Goal: Communication & Community: Ask a question

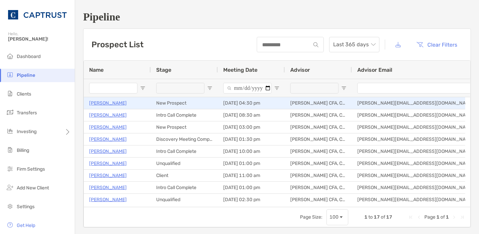
click at [102, 105] on p "[PERSON_NAME]" at bounding box center [108, 103] width 38 height 8
click at [109, 103] on p "[PERSON_NAME]" at bounding box center [108, 103] width 38 height 8
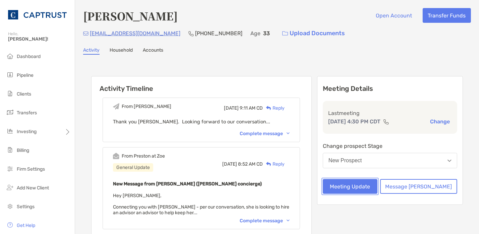
click at [370, 184] on button "Meeting Update" at bounding box center [350, 186] width 55 height 15
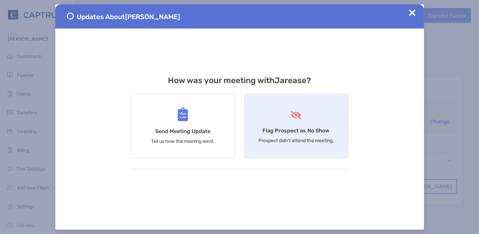
click at [307, 113] on div "Flag Prospect as No Show Prospect didn’t attend the meeting." at bounding box center [296, 126] width 105 height 64
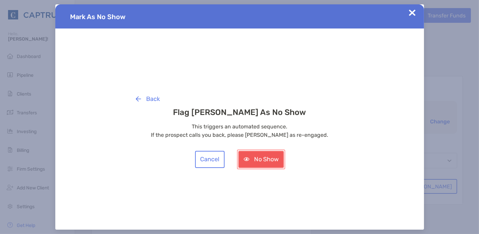
click at [267, 162] on button "No Show" at bounding box center [262, 159] width 46 height 17
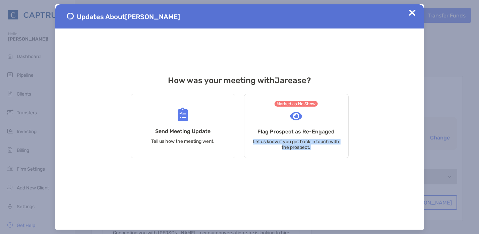
click at [267, 162] on div "Send Meeting Update Tell us how the meeting went. Marked as No Show Flag Prospe…" at bounding box center [240, 130] width 218 height 79
click at [416, 17] on div "Updates About Jarease Butler" at bounding box center [239, 16] width 369 height 24
click at [413, 12] on img at bounding box center [412, 12] width 7 height 7
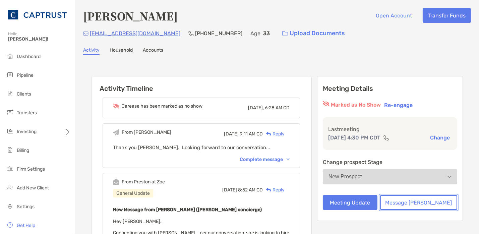
click at [414, 200] on button "Message Zoe" at bounding box center [419, 202] width 77 height 15
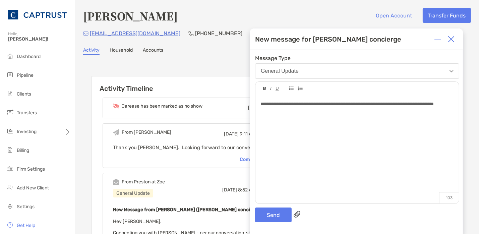
click at [306, 138] on div "**********" at bounding box center [358, 146] width 204 height 102
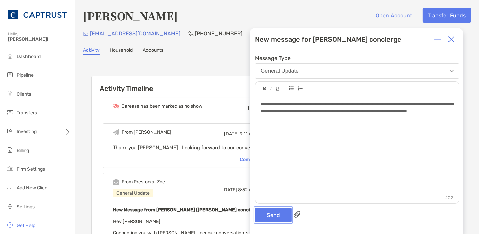
click at [281, 212] on button "Send" at bounding box center [273, 215] width 37 height 15
